Goal: Navigation & Orientation: Go to known website

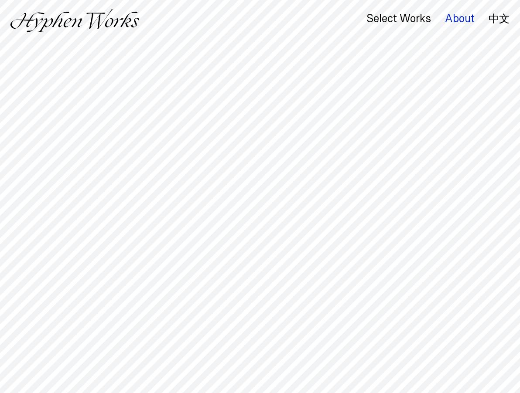
click at [455, 17] on div "About" at bounding box center [460, 19] width 30 height 12
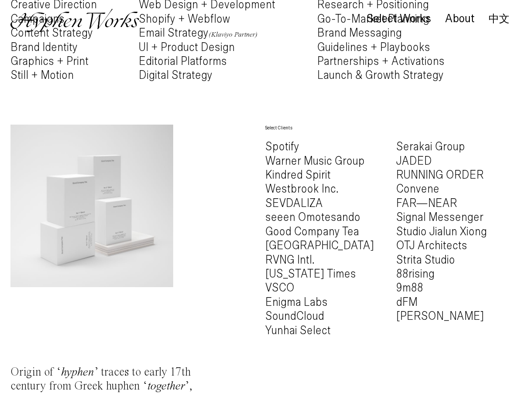
scroll to position [551, 0]
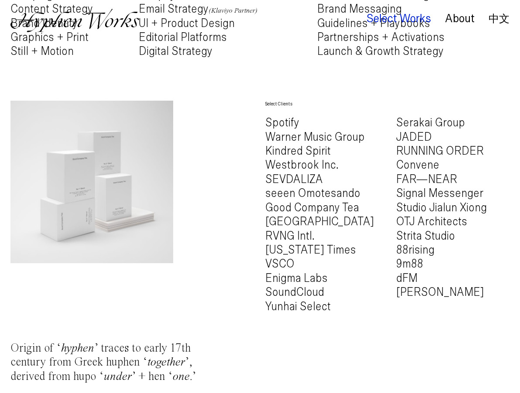
click at [408, 19] on div "Select Works" at bounding box center [398, 19] width 65 height 12
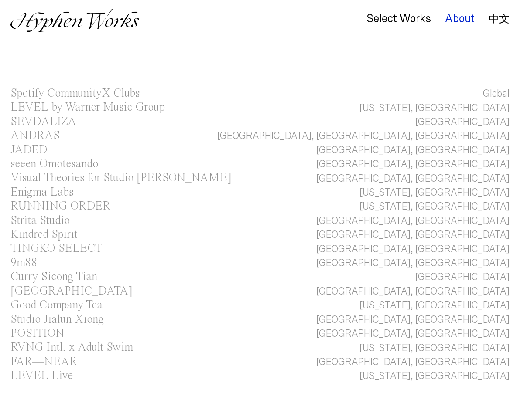
click at [457, 13] on div "About" at bounding box center [460, 19] width 30 height 12
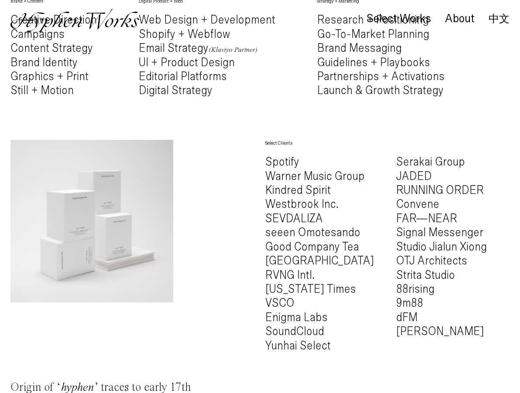
scroll to position [907, 0]
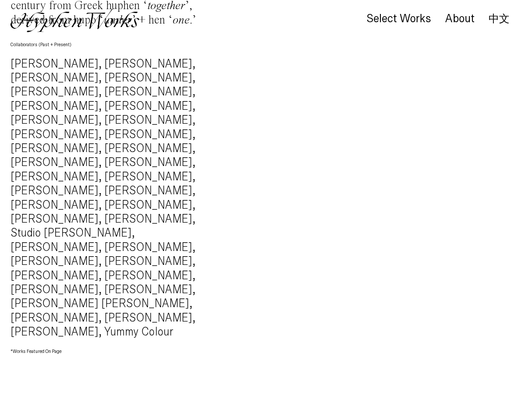
click at [502, 16] on link "中文" at bounding box center [499, 19] width 21 height 10
